Goal: Task Accomplishment & Management: Manage account settings

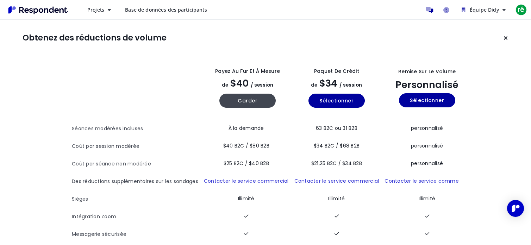
click at [329, 29] on div "Obtenez des réductions de volume Voir tous les détails du plan Payez au fur et …" at bounding box center [265, 155] width 531 height 270
click at [430, 11] on icon "Message aux participants" at bounding box center [429, 10] width 7 height 6
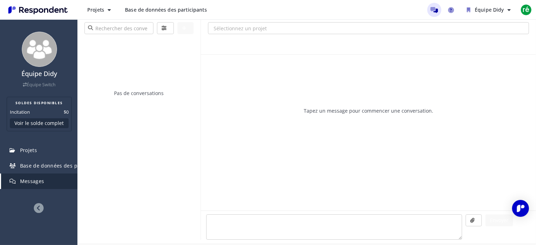
click at [37, 204] on icon at bounding box center [39, 208] width 10 height 10
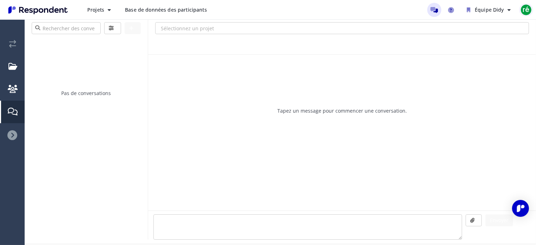
click at [524, 9] on font "ré" at bounding box center [526, 10] width 7 height 10
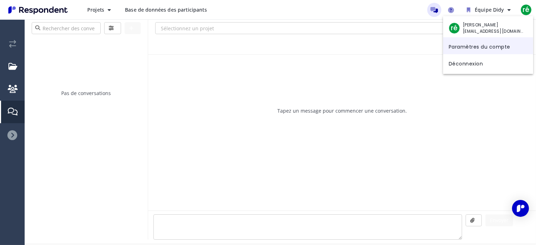
click at [495, 49] on font "Paramètres du compte" at bounding box center [480, 46] width 62 height 7
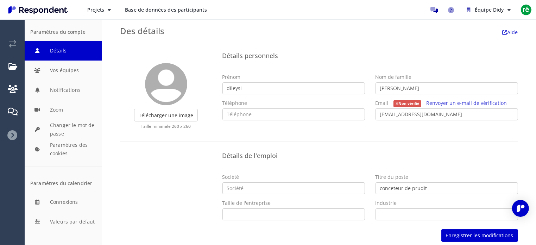
scroll to position [4, 0]
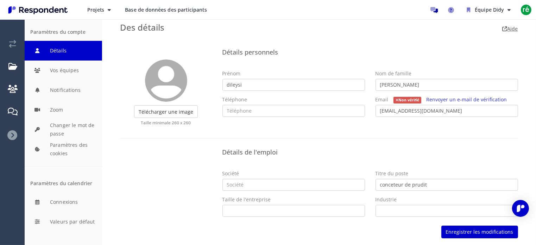
click at [508, 30] on font "Aide" at bounding box center [513, 28] width 11 height 7
click at [72, 219] on button "Valeurs par défaut" at bounding box center [63, 222] width 77 height 20
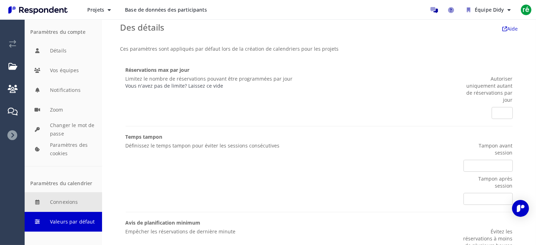
click at [74, 203] on button "Connexions" at bounding box center [63, 202] width 77 height 20
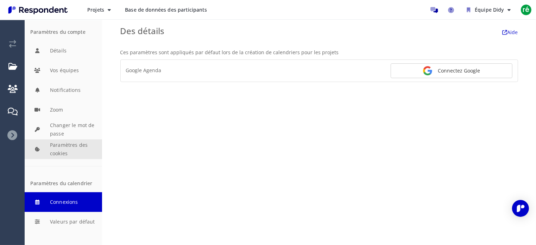
click at [82, 146] on button "Paramètres des cookies" at bounding box center [63, 149] width 77 height 20
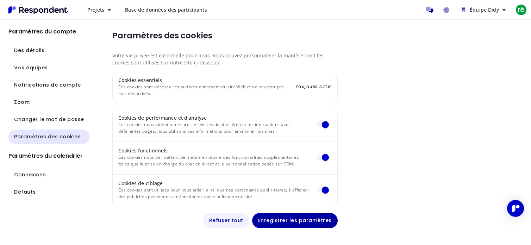
click at [215, 219] on font "Refuser tout" at bounding box center [226, 220] width 34 height 7
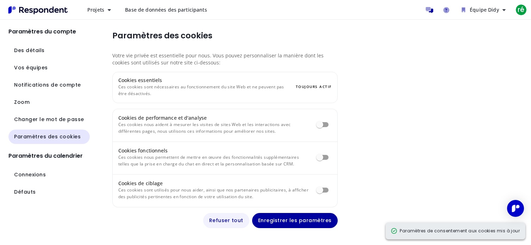
click at [230, 218] on font "Refuser tout" at bounding box center [226, 220] width 34 height 7
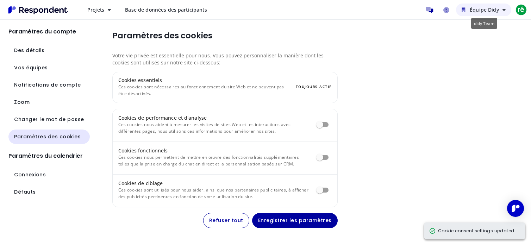
click at [495, 13] on font "Équipe Didy" at bounding box center [484, 9] width 29 height 7
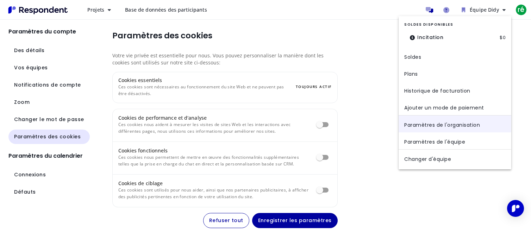
click at [435, 119] on link "Paramètres de l'organisation" at bounding box center [454, 123] width 113 height 17
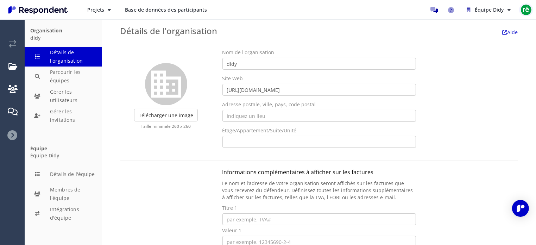
click at [527, 7] on font "ré" at bounding box center [526, 10] width 7 height 10
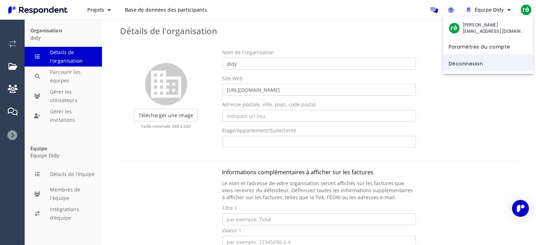
click at [474, 62] on font "Déconnexion" at bounding box center [466, 63] width 34 height 7
